Goal: Task Accomplishment & Management: Use online tool/utility

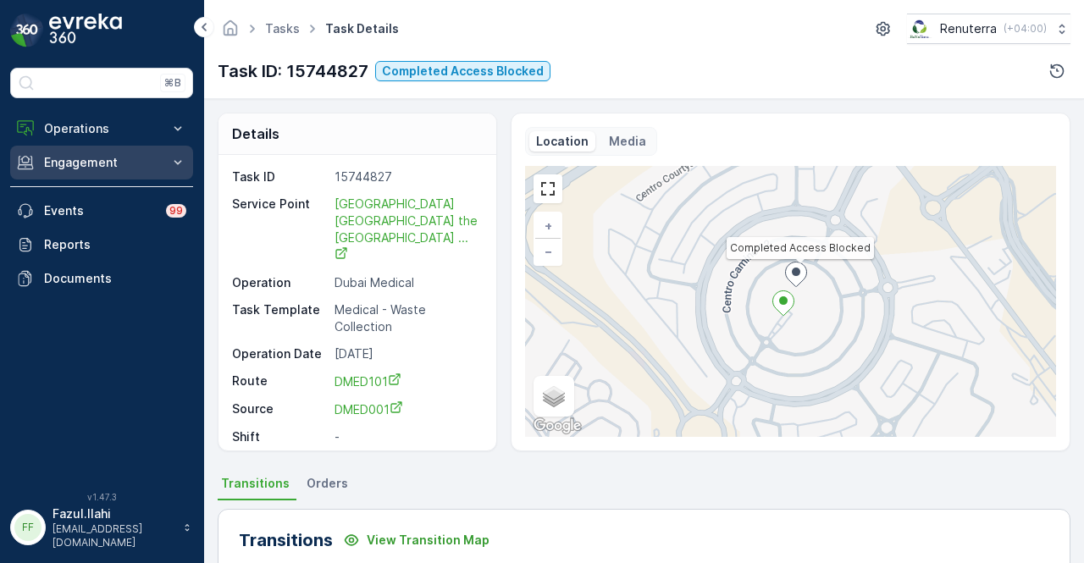
click at [157, 165] on p "Engagement" at bounding box center [101, 162] width 115 height 17
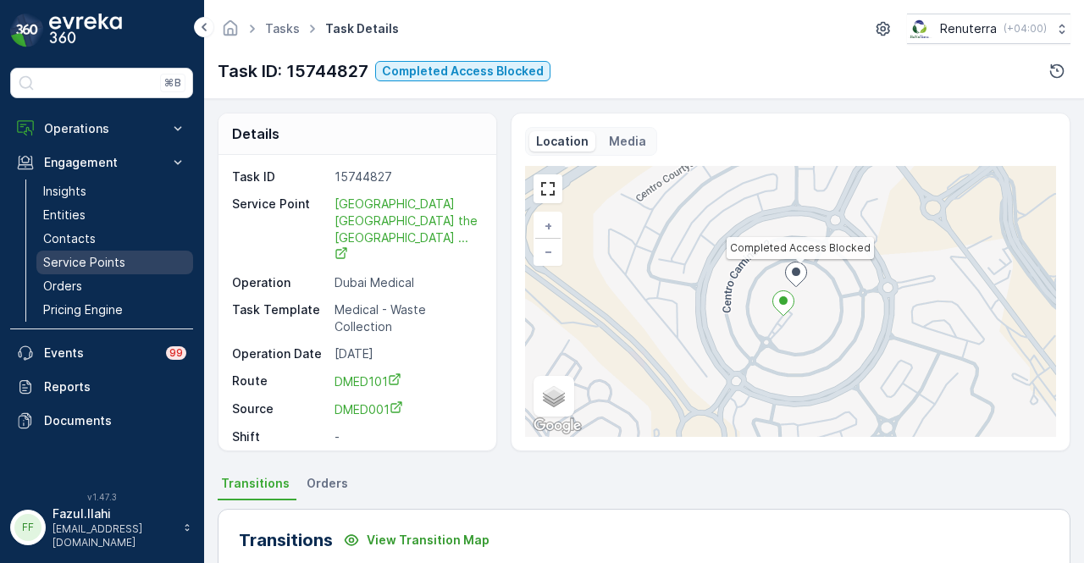
click at [147, 256] on link "Service Points" at bounding box center [114, 263] width 157 height 24
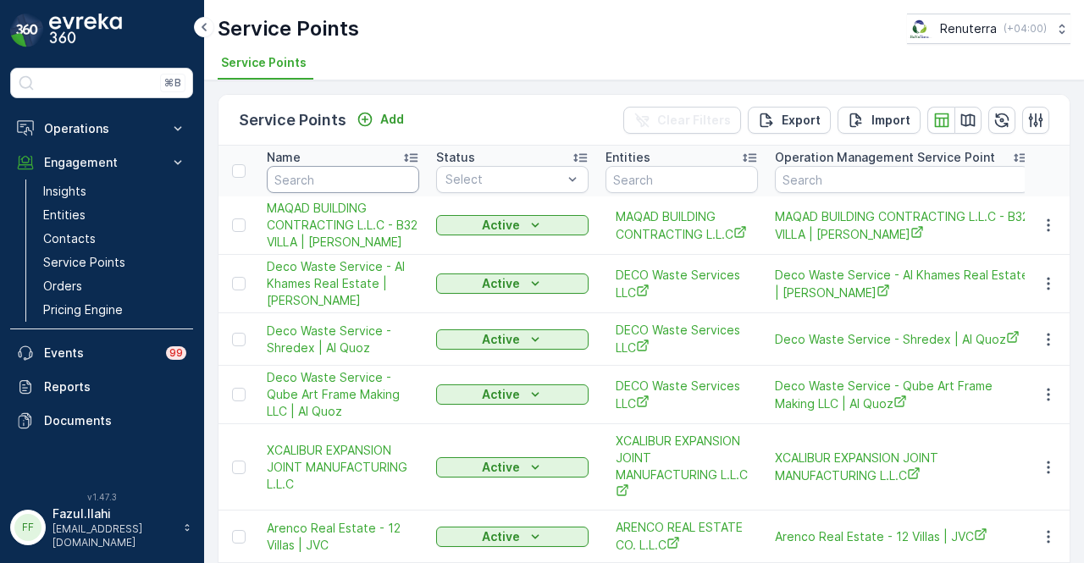
click at [386, 174] on input "text" at bounding box center [343, 179] width 152 height 27
type input "VEPP"
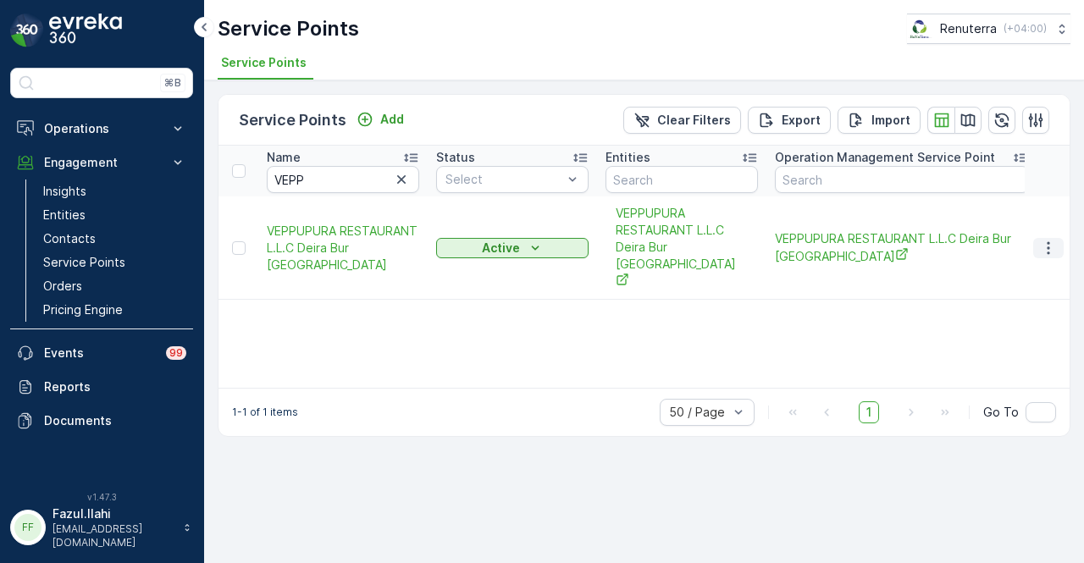
click at [1051, 240] on icon "button" at bounding box center [1048, 248] width 17 height 17
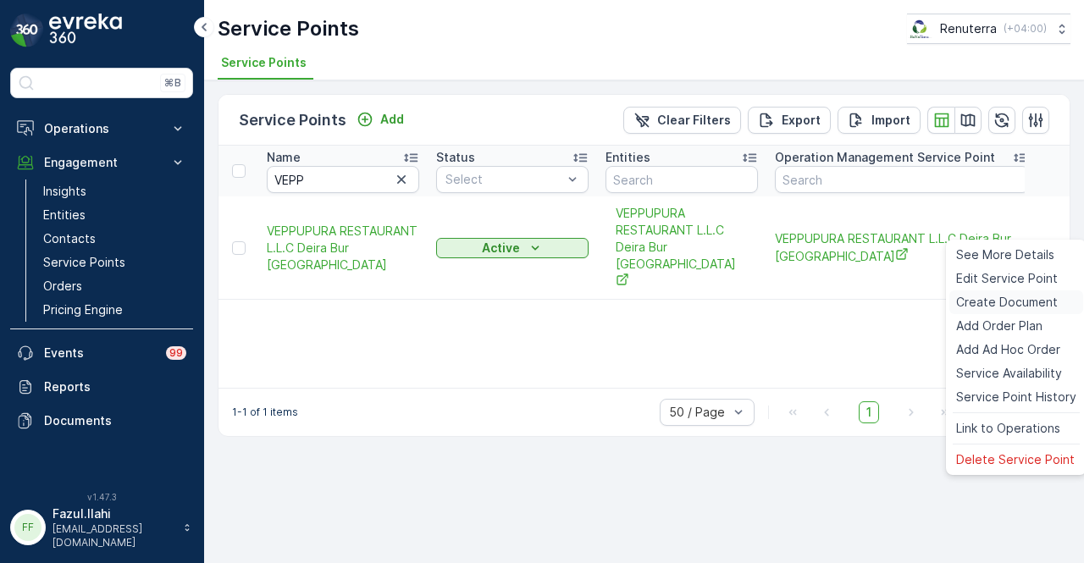
click at [1048, 298] on span "Create Document" at bounding box center [1007, 302] width 102 height 17
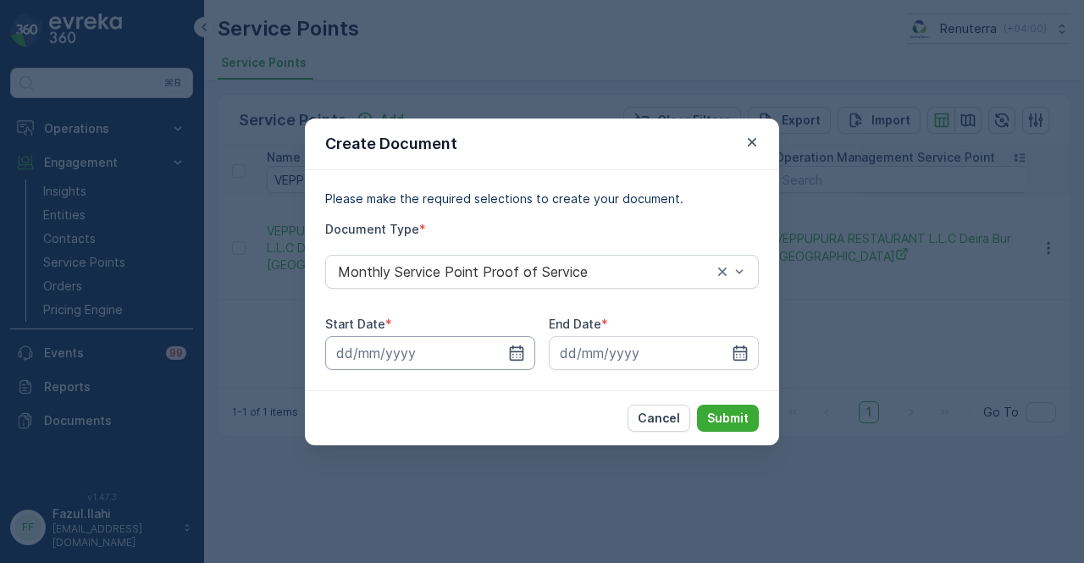
click at [529, 356] on input at bounding box center [430, 353] width 210 height 34
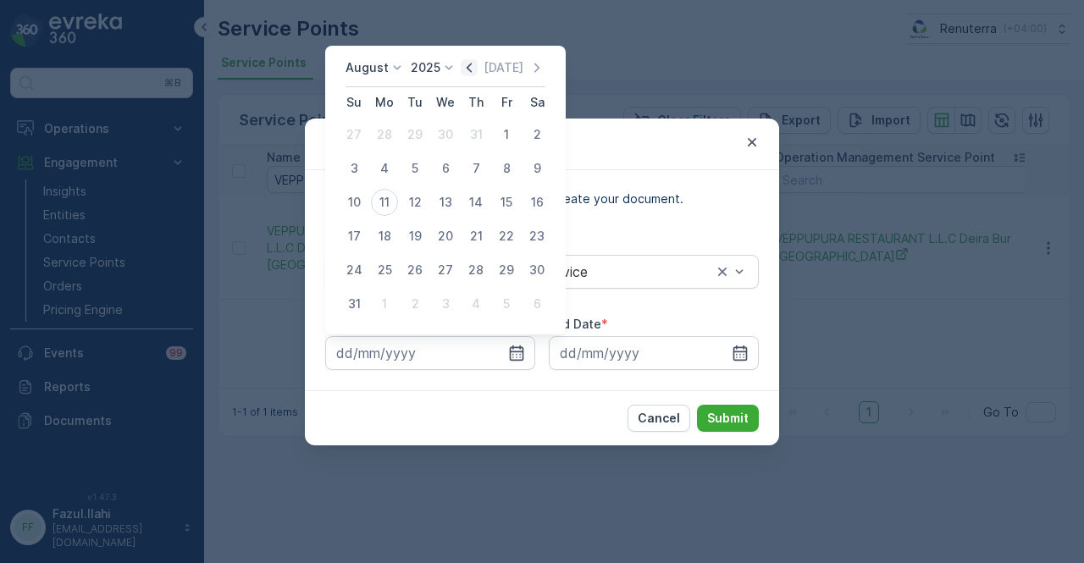
click at [472, 66] on icon "button" at bounding box center [468, 67] width 5 height 9
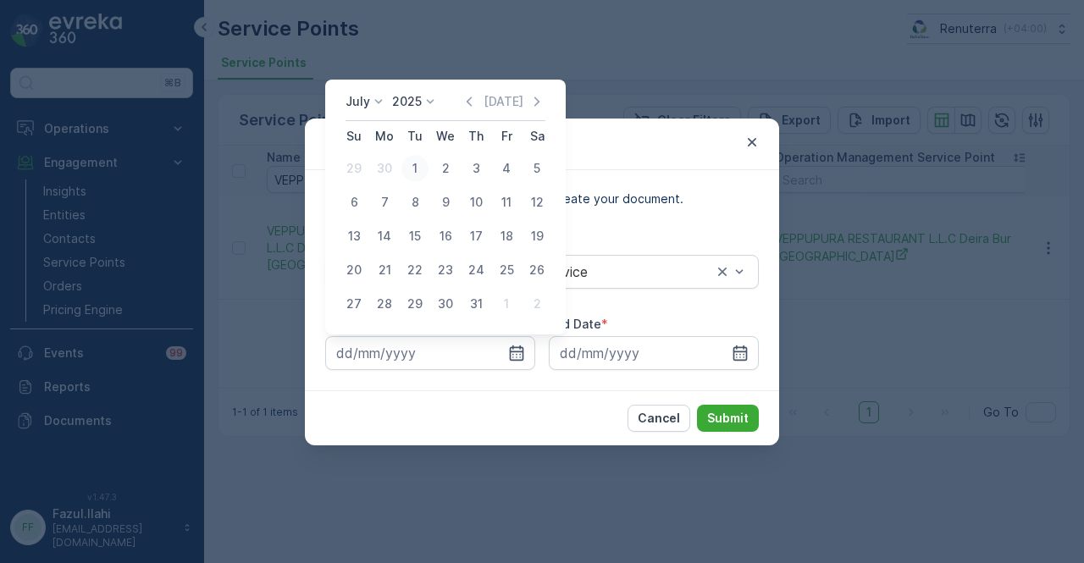
click at [422, 166] on div "1" at bounding box center [414, 168] width 27 height 27
type input "01.07.2025"
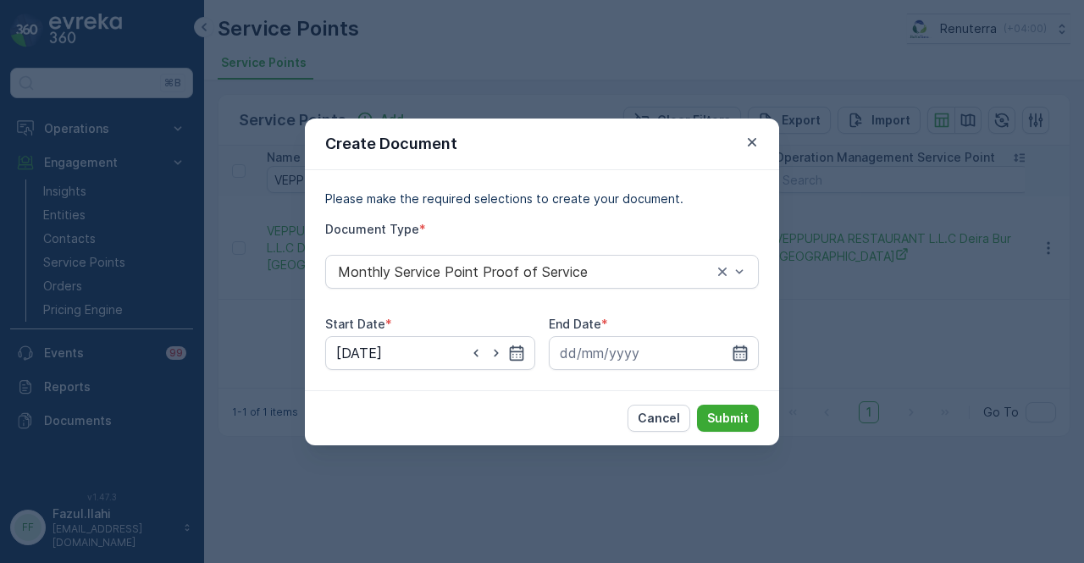
click at [734, 351] on icon "button" at bounding box center [740, 352] width 14 height 15
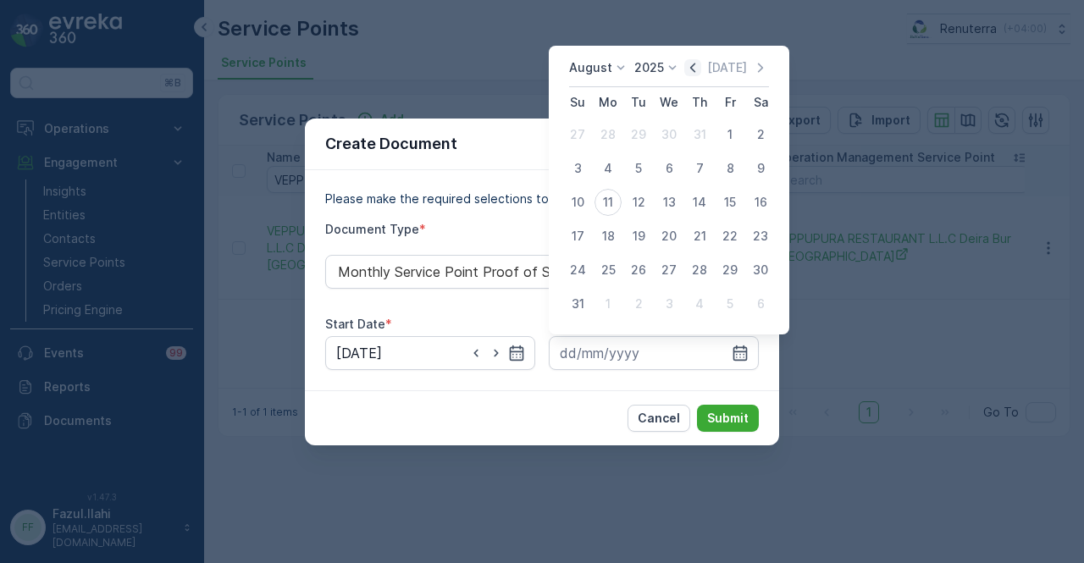
click at [695, 69] on icon "button" at bounding box center [692, 67] width 5 height 9
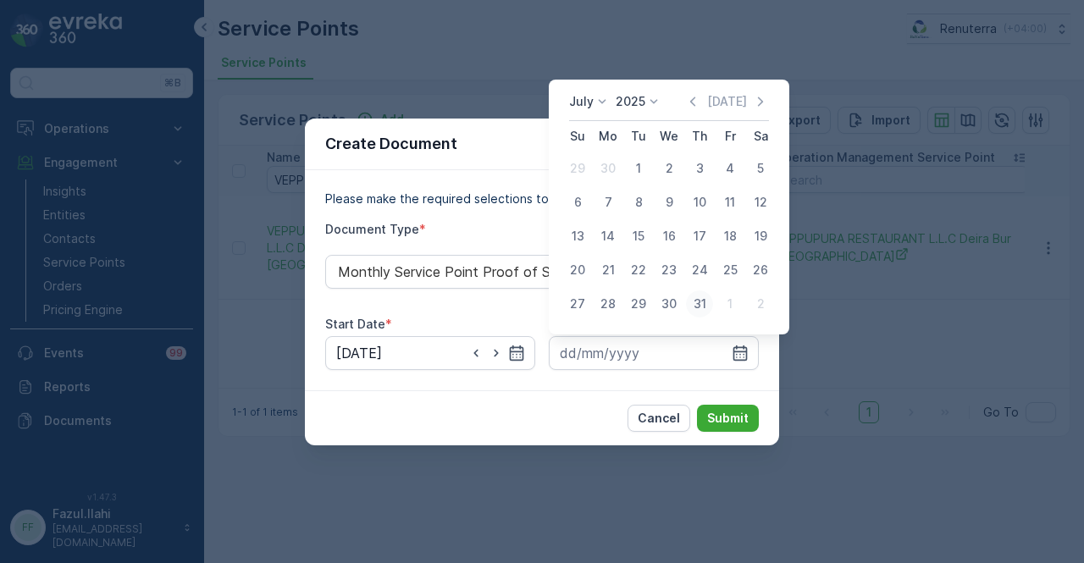
click at [700, 302] on div "31" at bounding box center [699, 303] width 27 height 27
type input "31.07.2025"
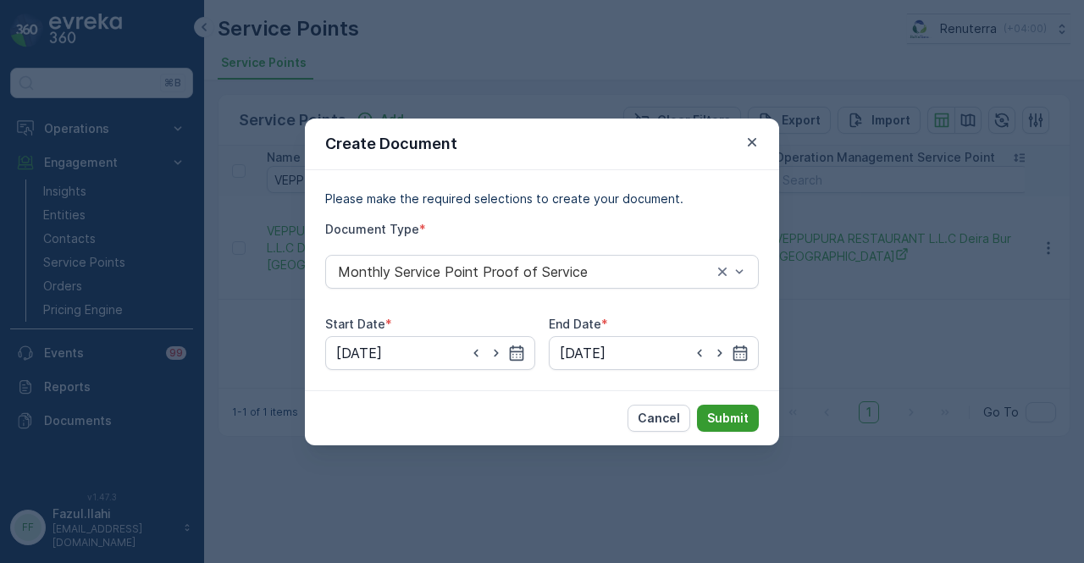
click at [738, 424] on p "Submit" at bounding box center [727, 418] width 41 height 17
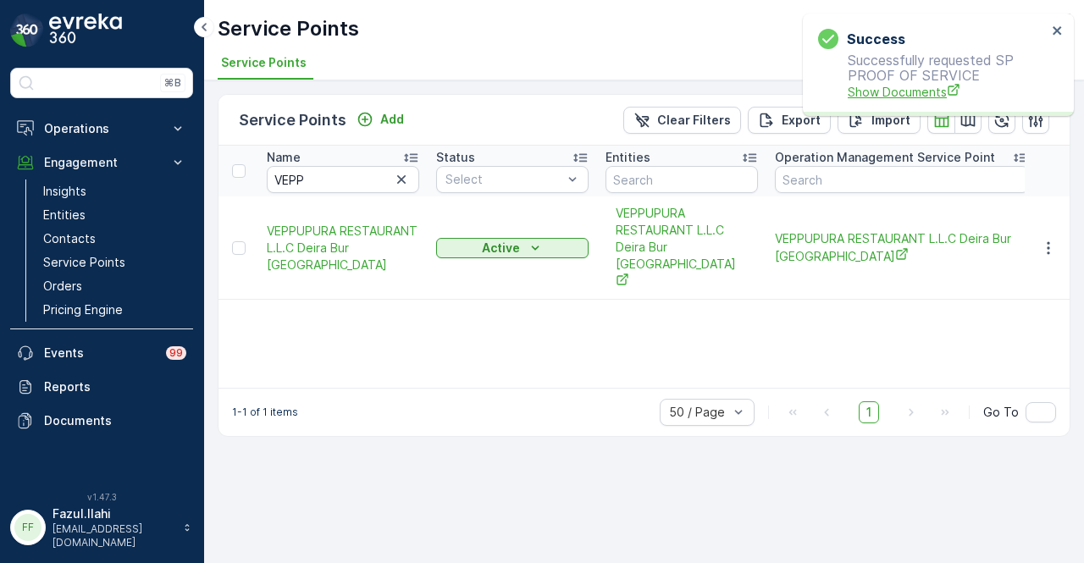
click at [897, 97] on span "Show Documents" at bounding box center [946, 92] width 199 height 18
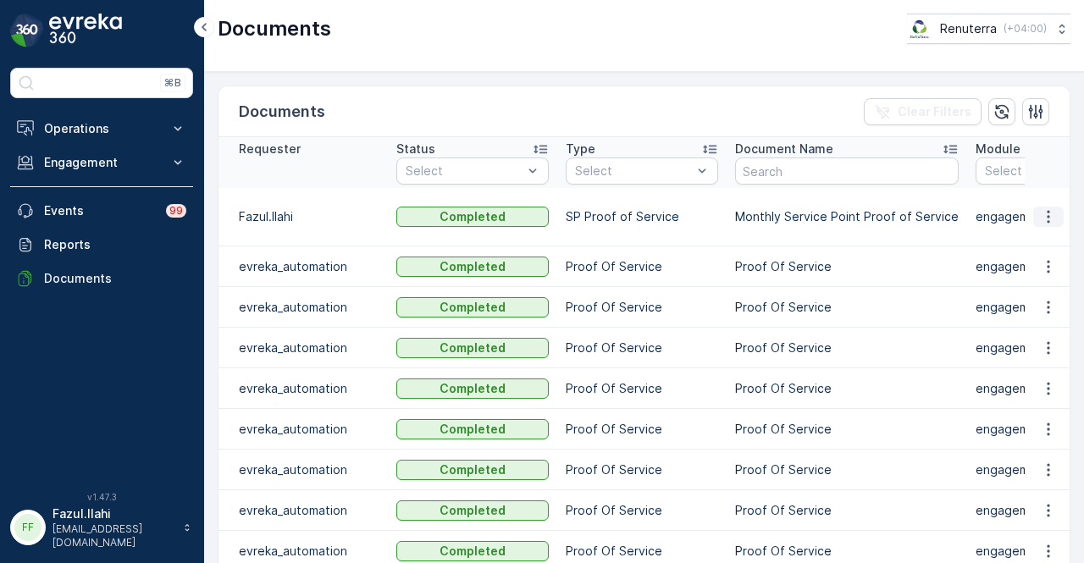
click at [1050, 211] on icon "button" at bounding box center [1048, 216] width 17 height 17
click at [1040, 238] on span "See Details" at bounding box center [1043, 231] width 65 height 17
